Goal: Information Seeking & Learning: Learn about a topic

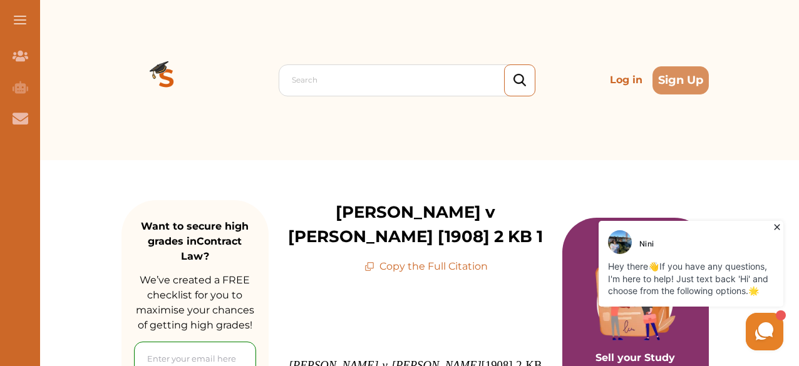
click at [776, 225] on icon at bounding box center [777, 227] width 13 height 13
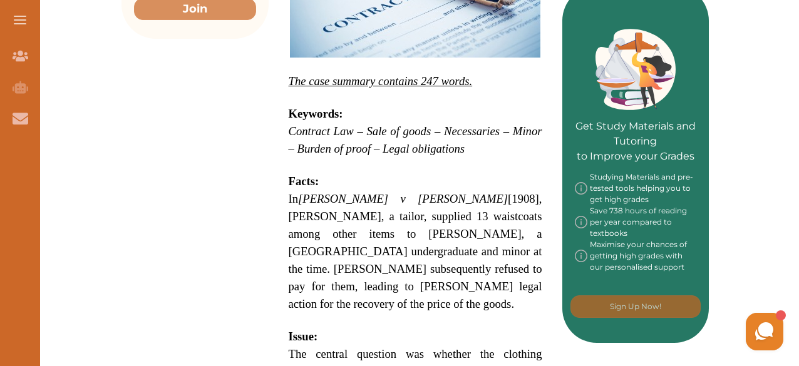
scroll to position [563, 0]
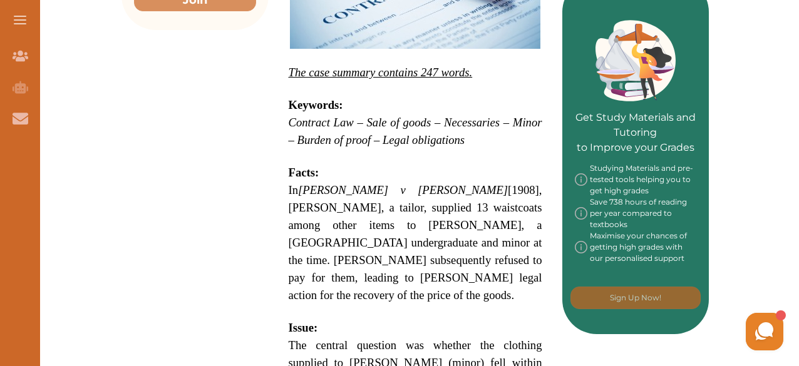
click at [289, 183] on span "In Nash v Inman [1908], Mr. Nash, a tailor, supplied 13 waistcoats among other …" at bounding box center [416, 242] width 254 height 118
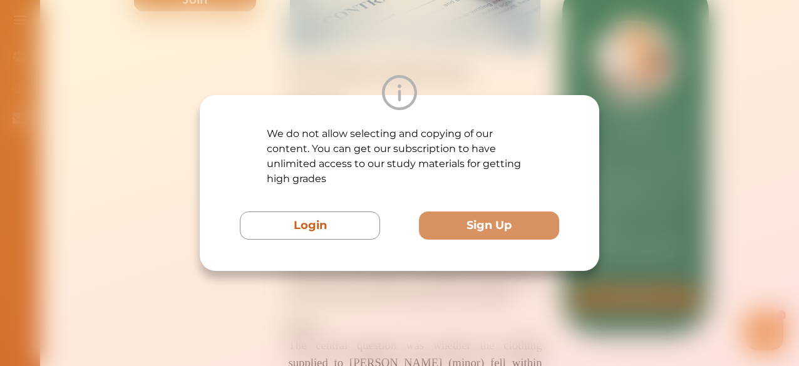
click at [478, 64] on div "We do not allow selecting and copying of our content. You can get our subscript…" at bounding box center [399, 183] width 799 height 366
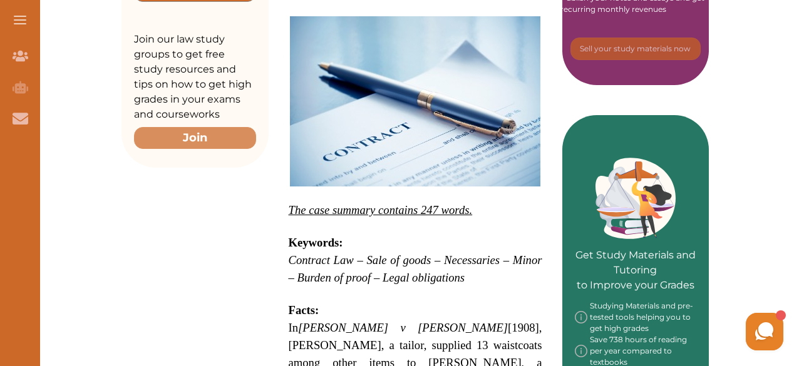
scroll to position [438, 0]
